Goal: Navigation & Orientation: Find specific page/section

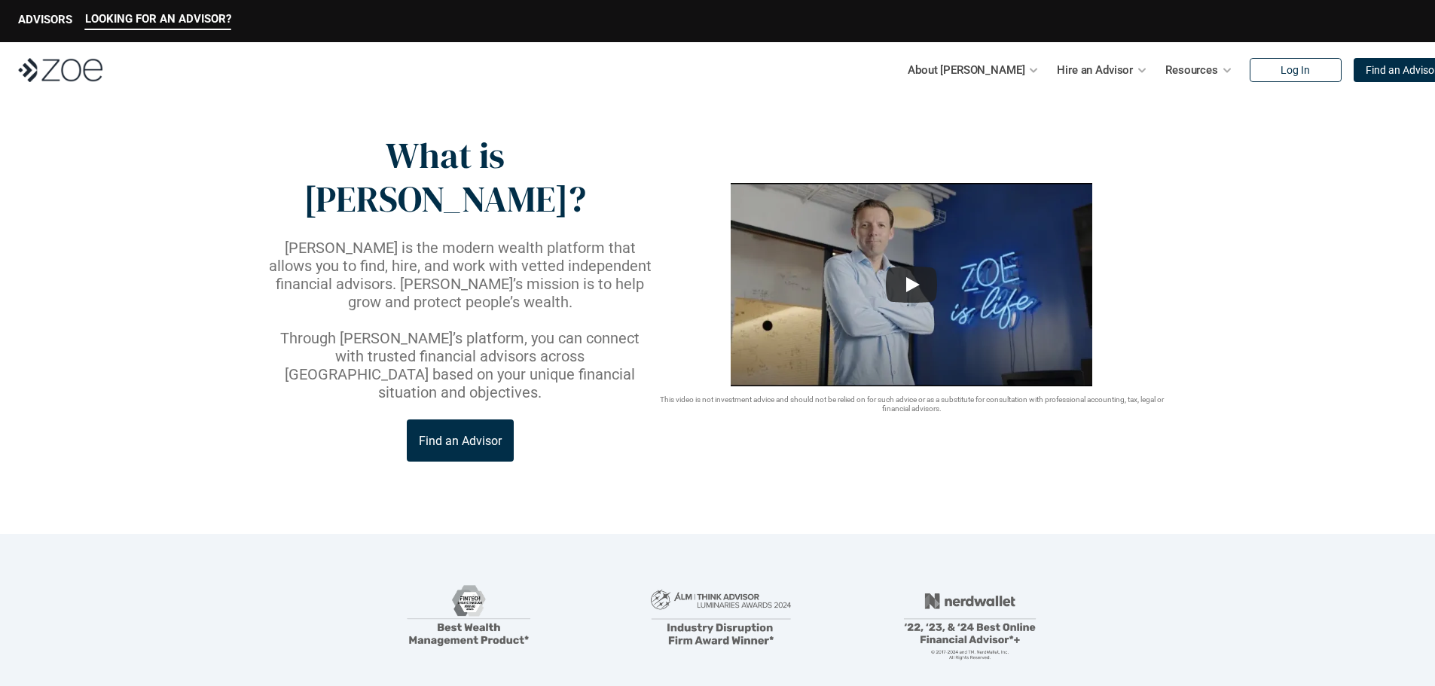
click at [468, 434] on p "Find an Advisor" at bounding box center [460, 441] width 83 height 14
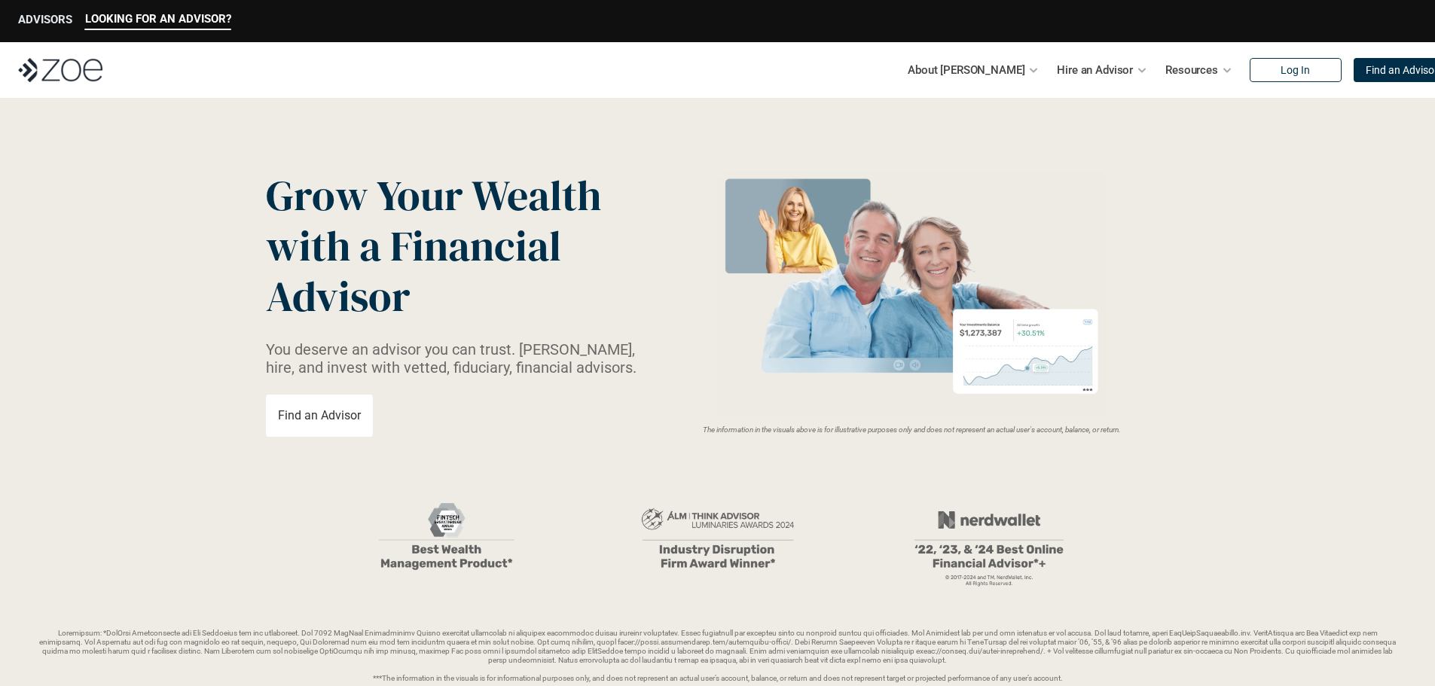
click at [36, 18] on p "ADVISORS" at bounding box center [45, 20] width 54 height 14
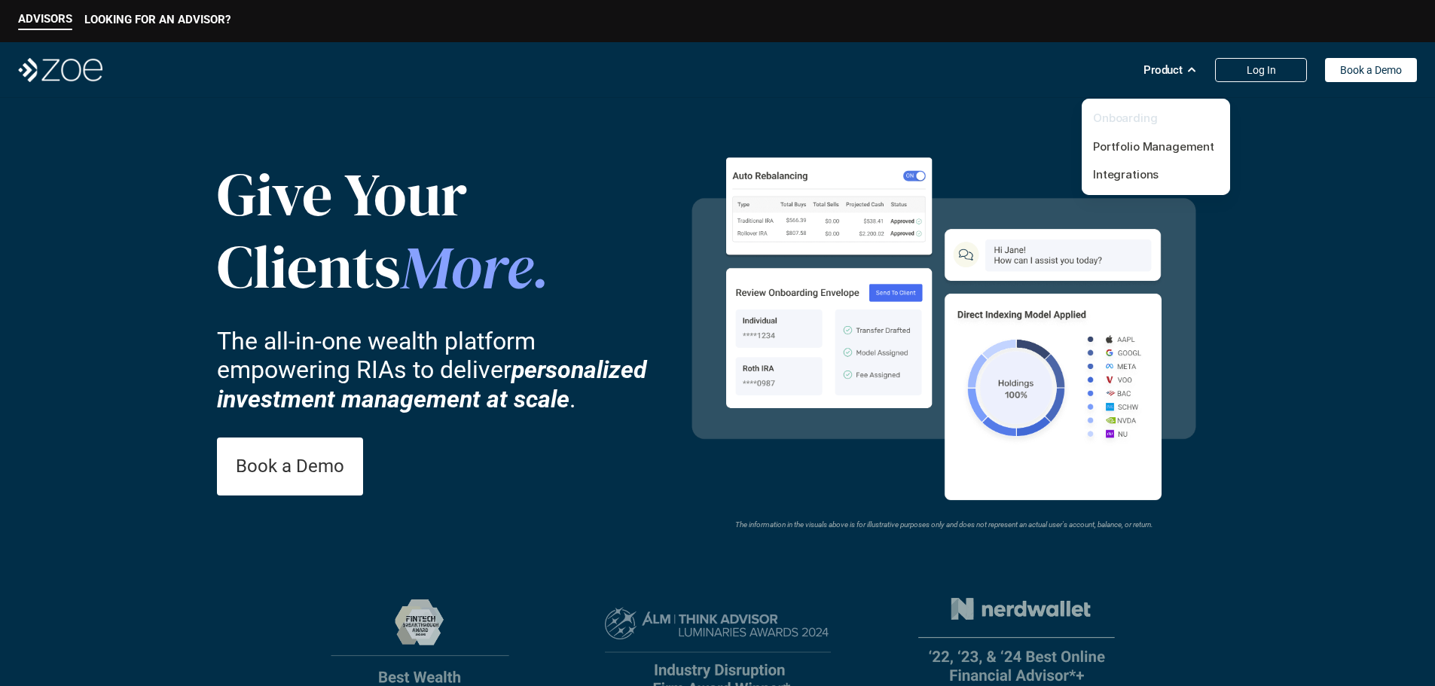
click at [1140, 112] on link "Onboarding" at bounding box center [1125, 118] width 65 height 14
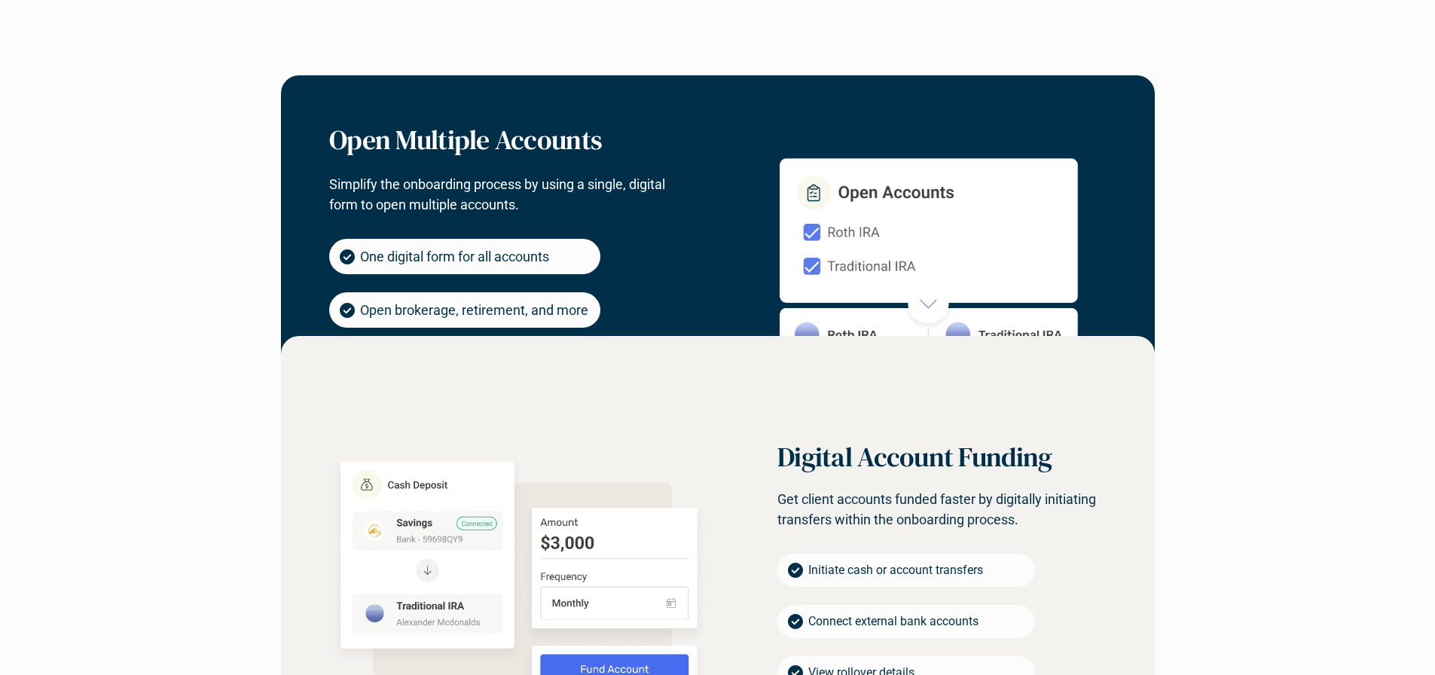
scroll to position [1205, 0]
